Goal: Transaction & Acquisition: Purchase product/service

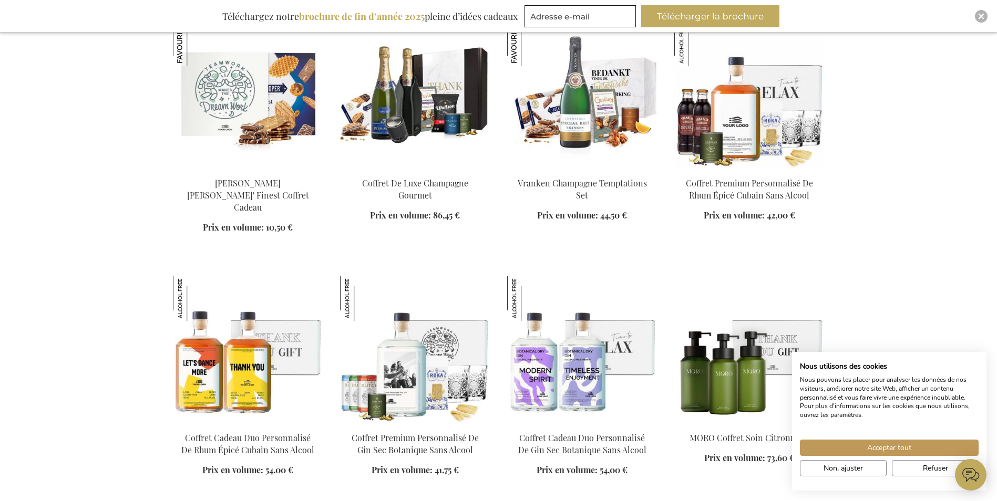
scroll to position [841, 0]
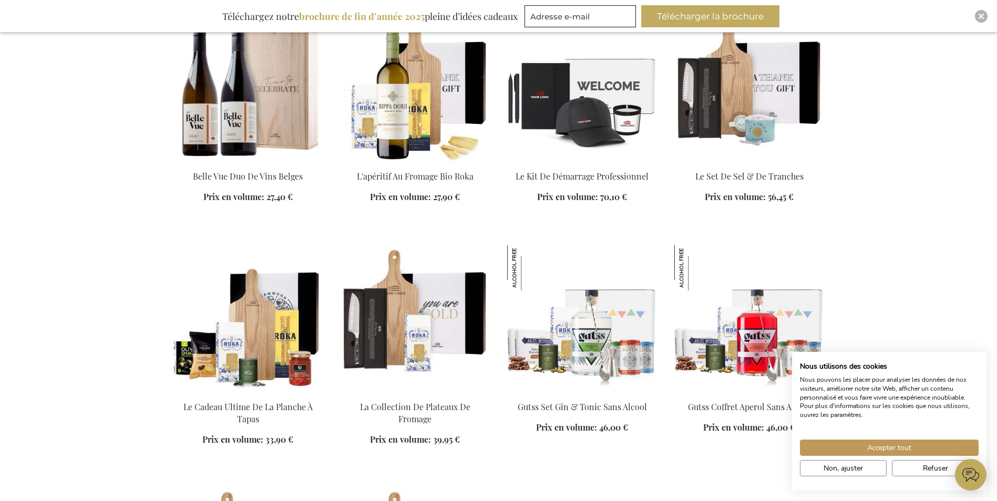
scroll to position [1786, 0]
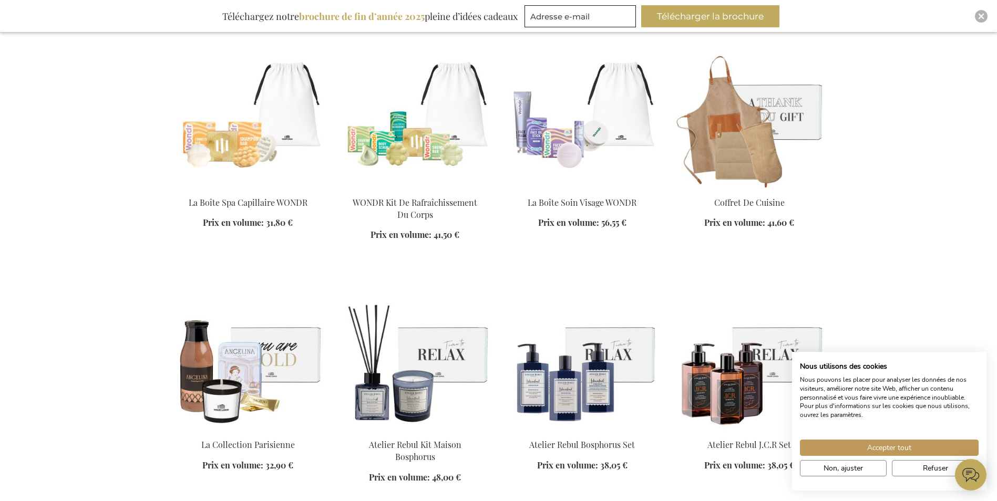
scroll to position [2732, 0]
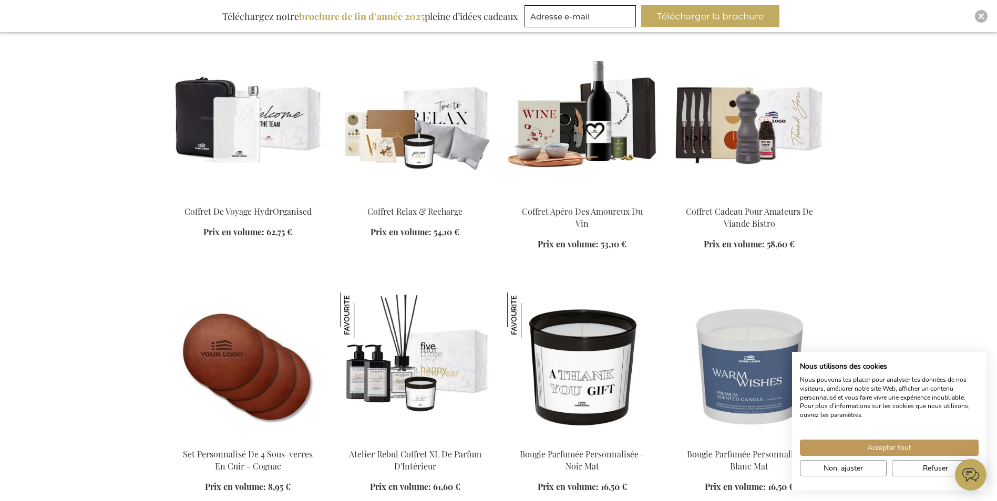
scroll to position [6094, 0]
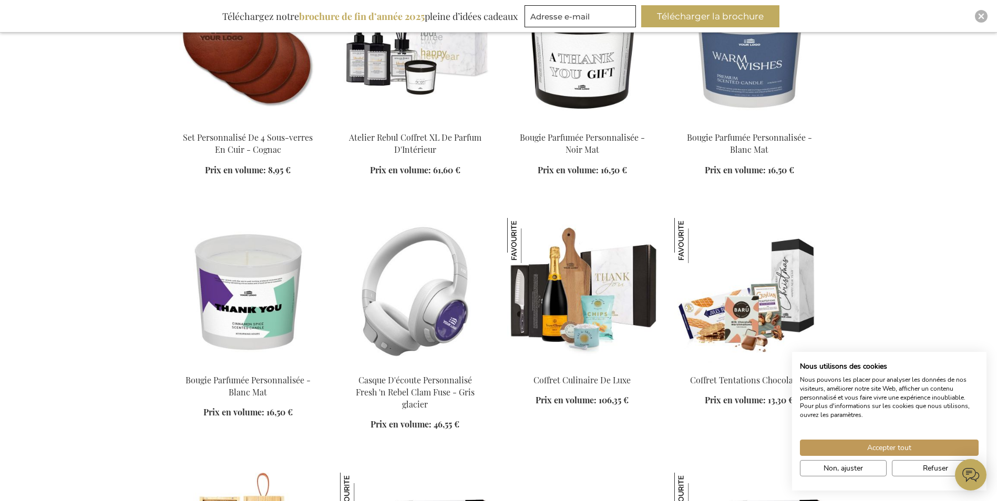
scroll to position [6357, 0]
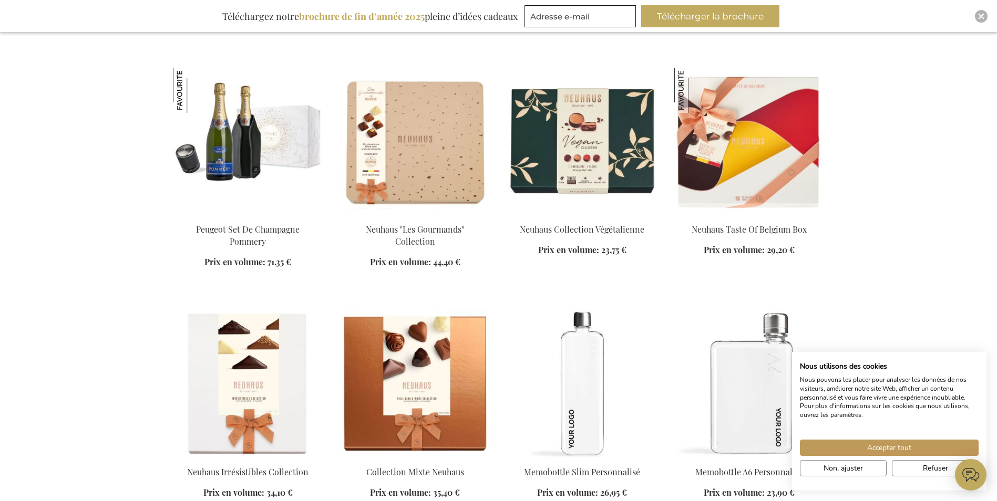
scroll to position [7302, 0]
